Goal: Navigation & Orientation: Find specific page/section

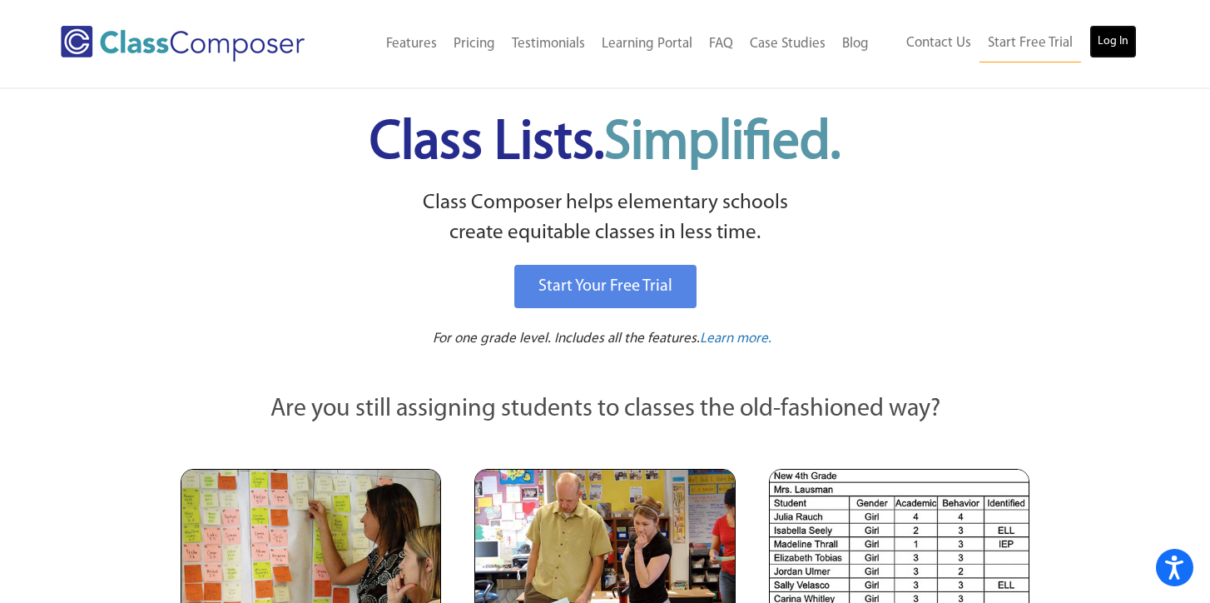
click at [1109, 43] on link "Log In" at bounding box center [1113, 41] width 47 height 33
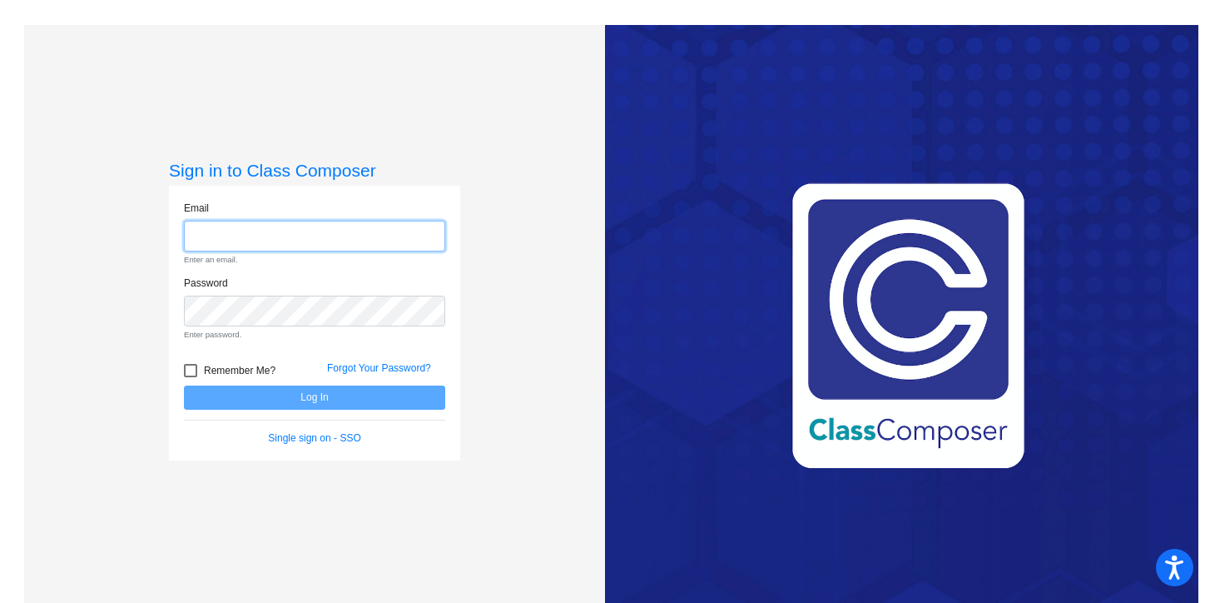
type input "hbenjamin@lgusd.org"
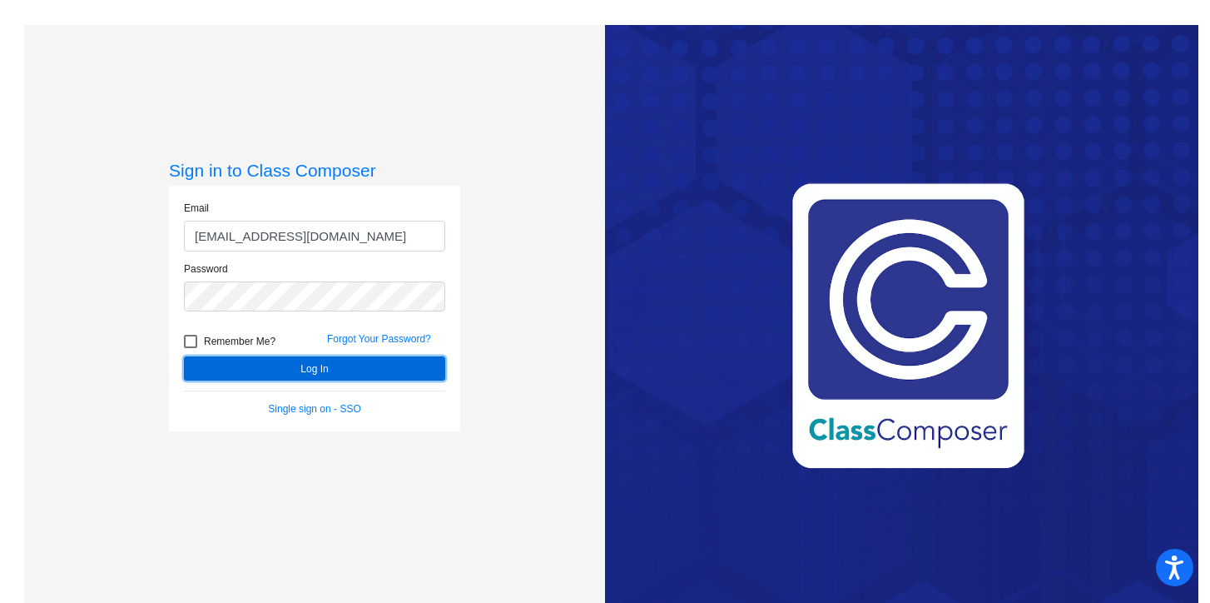
click at [387, 369] on button "Log In" at bounding box center [314, 368] width 261 height 24
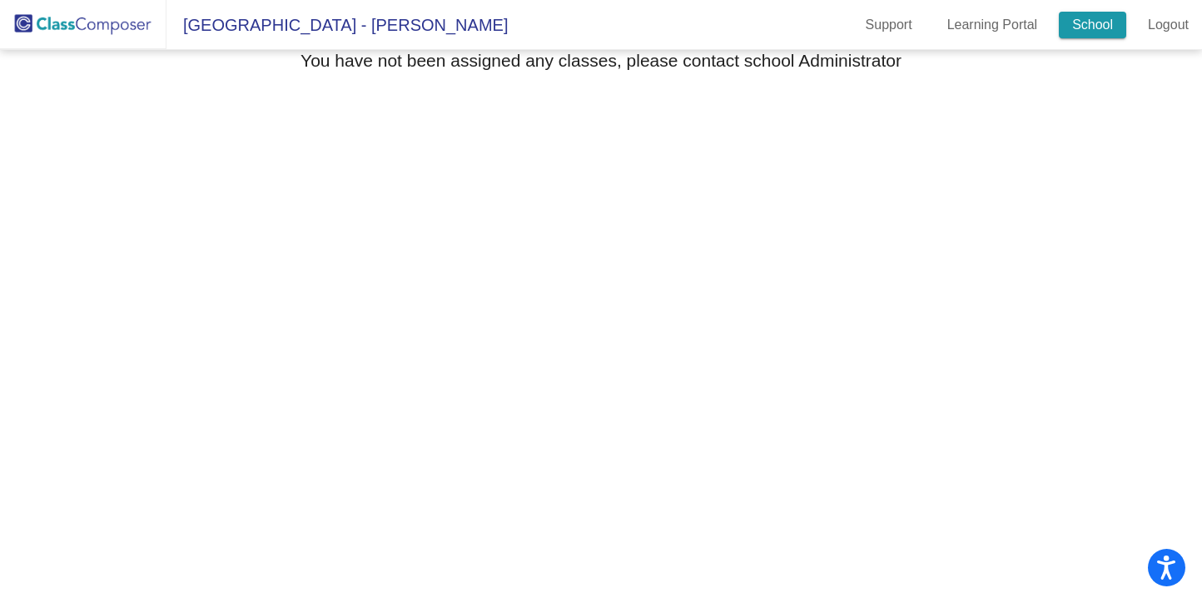
click at [1107, 33] on link "School" at bounding box center [1092, 25] width 67 height 27
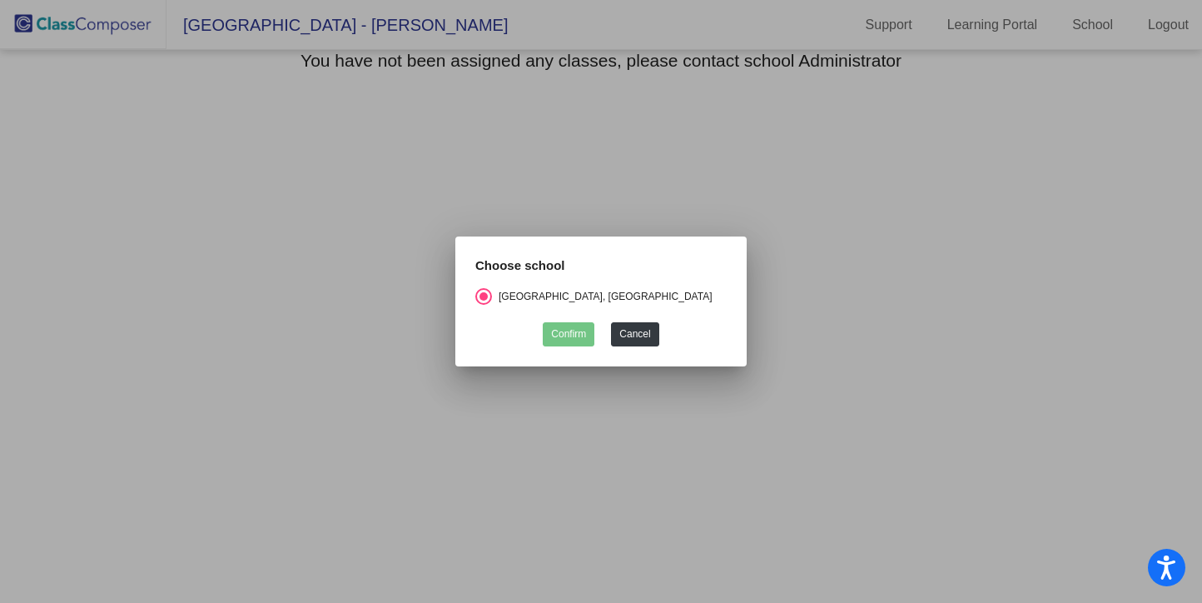
click at [1106, 33] on div at bounding box center [601, 301] width 1202 height 603
